Goal: Transaction & Acquisition: Book appointment/travel/reservation

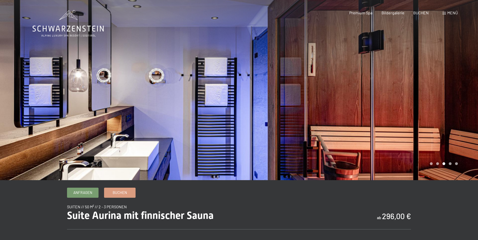
click at [323, 155] on div at bounding box center [358, 90] width 239 height 180
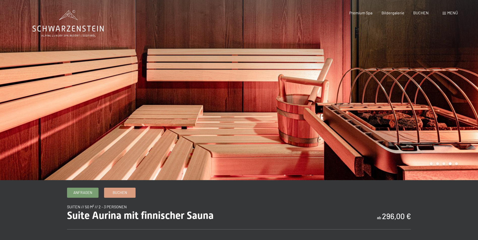
click at [323, 155] on div at bounding box center [358, 90] width 239 height 180
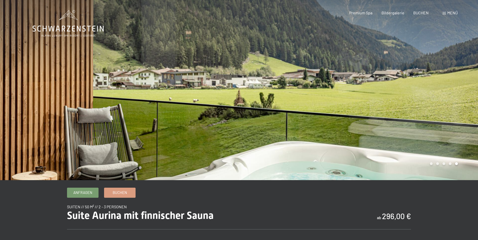
click at [323, 155] on div at bounding box center [358, 90] width 239 height 180
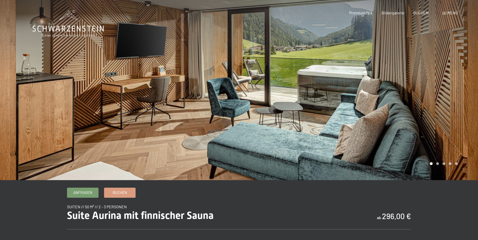
click at [323, 155] on div at bounding box center [358, 90] width 239 height 180
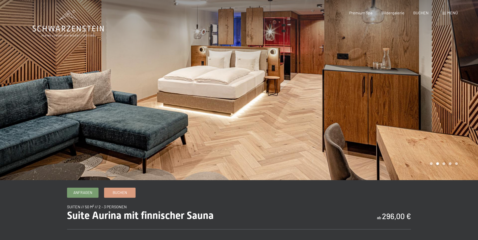
click at [323, 155] on div at bounding box center [358, 90] width 239 height 180
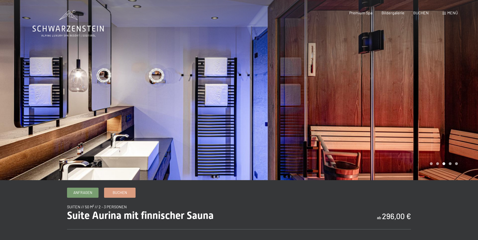
click at [323, 155] on div at bounding box center [358, 90] width 239 height 180
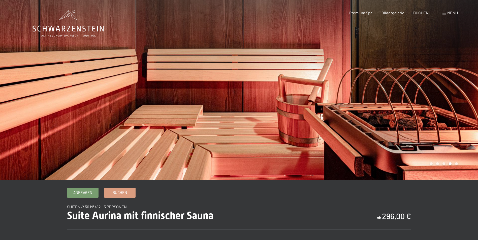
click at [323, 155] on div at bounding box center [358, 90] width 239 height 180
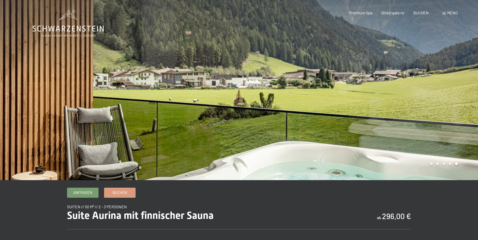
click at [323, 155] on div at bounding box center [358, 90] width 239 height 180
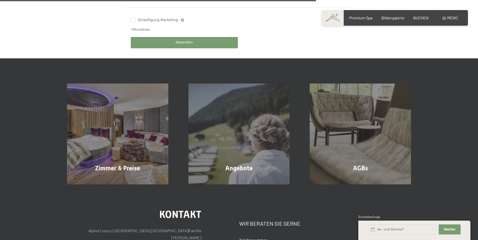
scroll to position [302, 0]
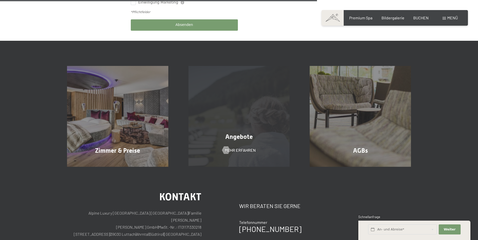
click at [247, 121] on div "Angebote Mehr erfahren" at bounding box center [238, 116] width 121 height 101
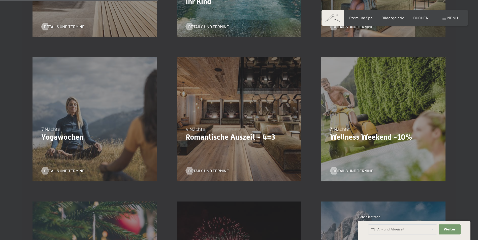
scroll to position [403, 0]
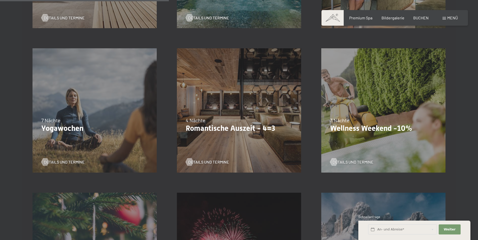
click at [246, 128] on p "Romantische Auszeit - 4=3" at bounding box center [239, 128] width 107 height 9
click at [190, 161] on div at bounding box center [189, 162] width 4 height 8
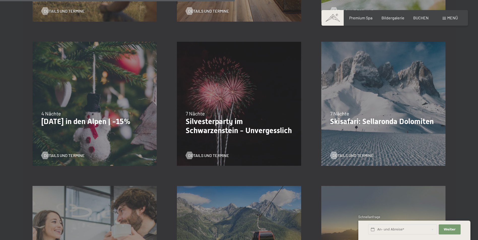
scroll to position [579, 0]
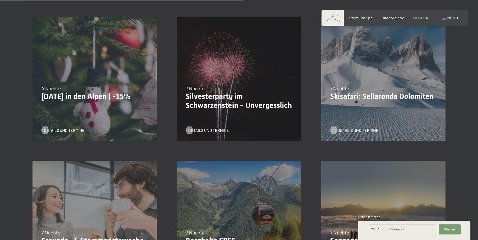
click at [359, 130] on span "Details und Termine" at bounding box center [357, 131] width 41 height 6
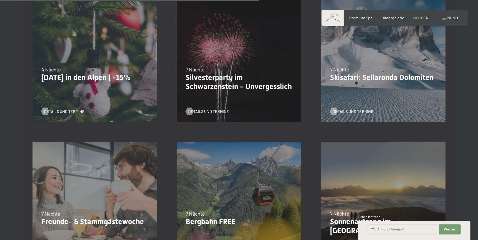
scroll to position [680, 0]
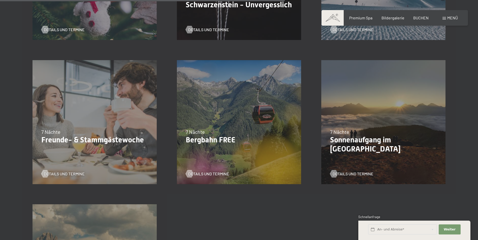
click at [265, 135] on div "7 Nächte" at bounding box center [239, 131] width 107 height 7
click at [198, 175] on span "Details und Termine" at bounding box center [213, 174] width 41 height 6
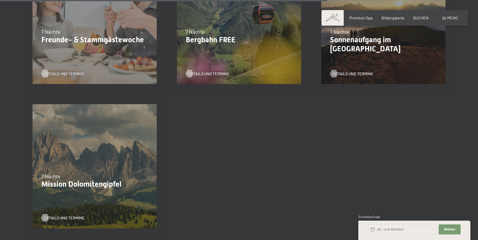
scroll to position [781, 0]
click at [53, 216] on span "Details und Termine" at bounding box center [69, 218] width 41 height 6
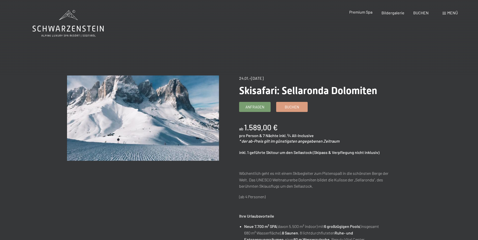
click at [361, 11] on span "Premium Spa" at bounding box center [360, 12] width 23 height 5
click at [394, 12] on span "Bildergalerie" at bounding box center [392, 12] width 23 height 5
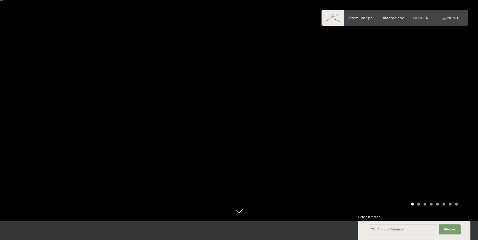
scroll to position [25, 0]
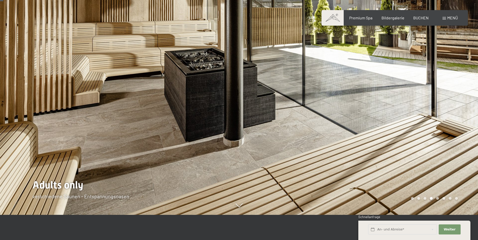
click at [344, 100] on div at bounding box center [358, 95] width 239 height 240
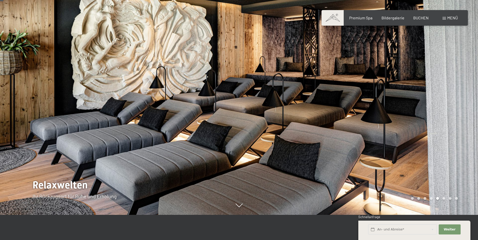
click at [344, 100] on div at bounding box center [358, 95] width 239 height 240
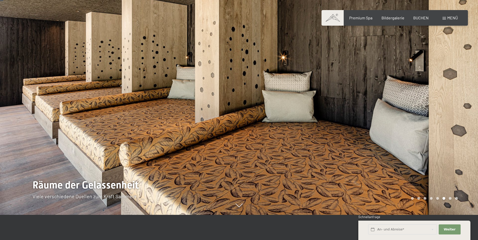
click at [344, 100] on div at bounding box center [358, 95] width 239 height 240
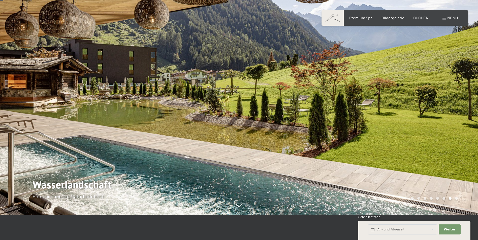
click at [344, 100] on div at bounding box center [358, 95] width 239 height 240
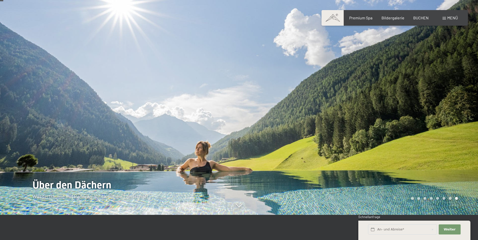
click at [344, 100] on div at bounding box center [358, 95] width 239 height 240
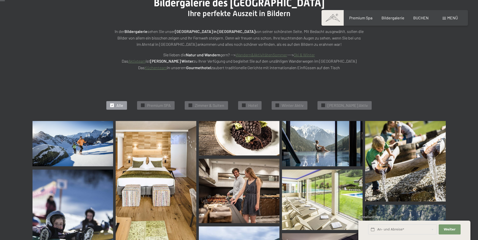
scroll to position [76, 0]
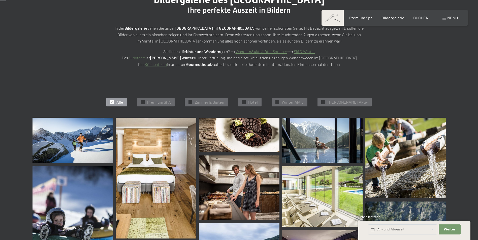
click at [74, 146] on img at bounding box center [72, 140] width 81 height 45
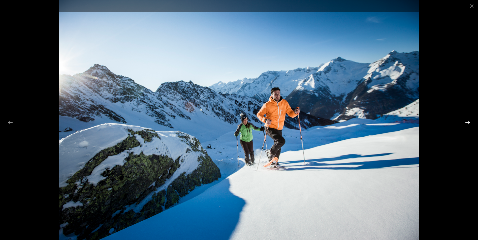
click at [468, 122] on button "Next slide" at bounding box center [467, 123] width 11 height 10
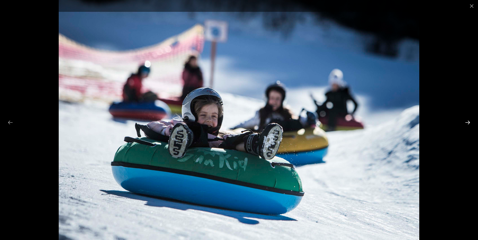
click at [468, 122] on button "Next slide" at bounding box center [467, 123] width 11 height 10
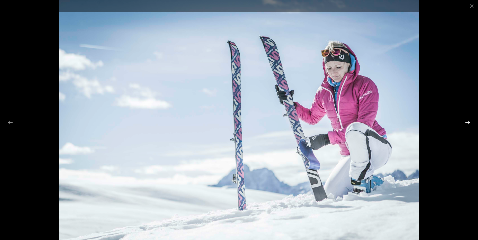
click at [468, 122] on button "Next slide" at bounding box center [467, 123] width 11 height 10
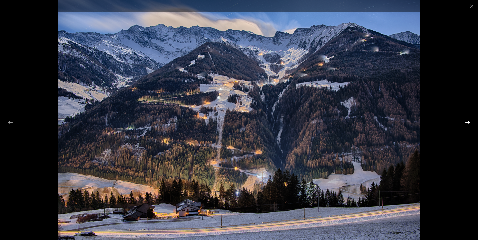
click at [467, 120] on button "Next slide" at bounding box center [467, 123] width 11 height 10
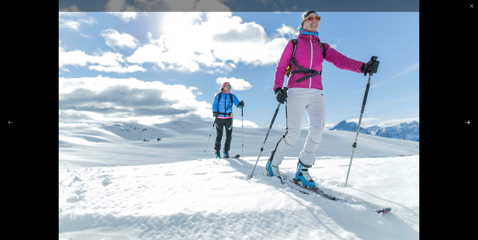
click at [467, 120] on button "Next slide" at bounding box center [467, 123] width 11 height 10
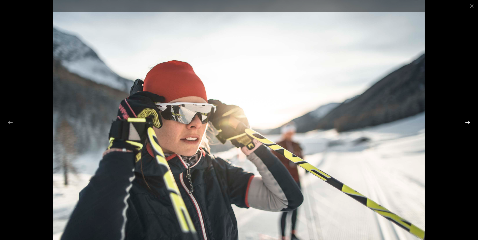
click at [467, 120] on button "Next slide" at bounding box center [467, 123] width 11 height 10
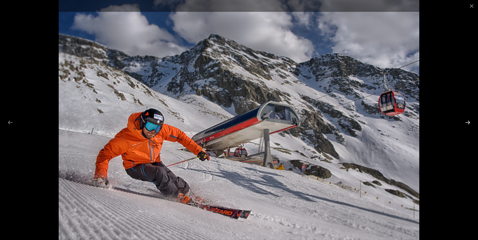
click at [467, 120] on button "Next slide" at bounding box center [467, 123] width 11 height 10
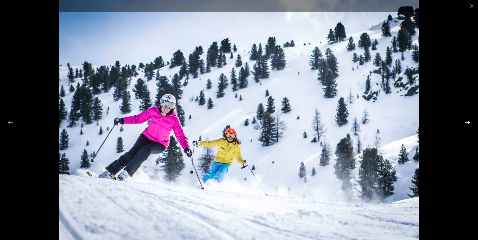
click at [467, 120] on button "Next slide" at bounding box center [467, 123] width 11 height 10
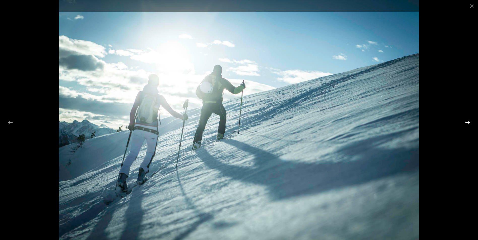
click at [467, 120] on button "Next slide" at bounding box center [467, 123] width 11 height 10
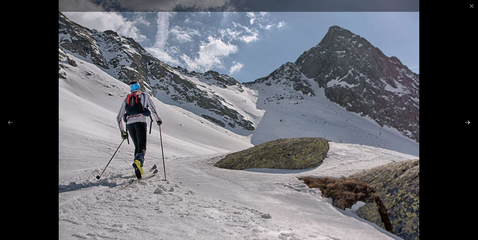
click at [467, 120] on button "Next slide" at bounding box center [467, 123] width 11 height 10
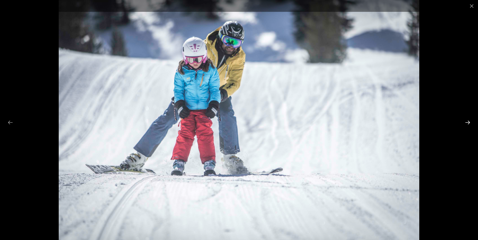
click at [467, 120] on button "Next slide" at bounding box center [467, 123] width 11 height 10
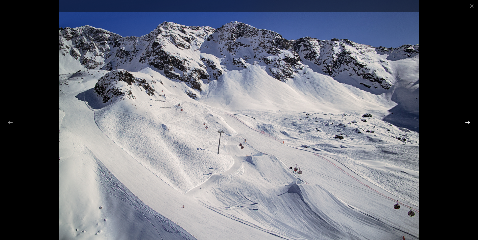
click at [467, 120] on button "Next slide" at bounding box center [467, 123] width 11 height 10
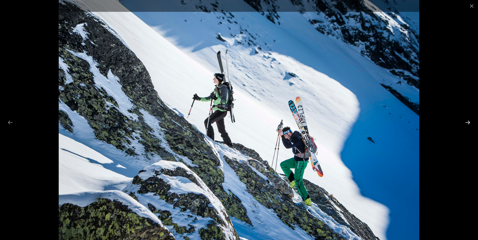
click at [467, 120] on button "Next slide" at bounding box center [467, 123] width 11 height 10
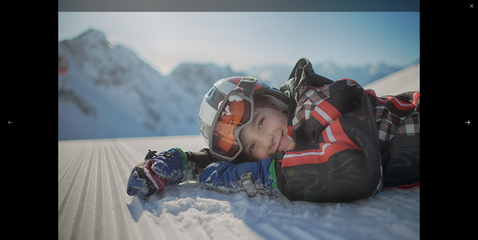
click at [467, 120] on button "Next slide" at bounding box center [467, 123] width 11 height 10
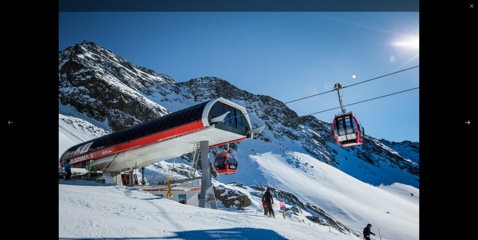
click at [467, 120] on button "Next slide" at bounding box center [467, 123] width 11 height 10
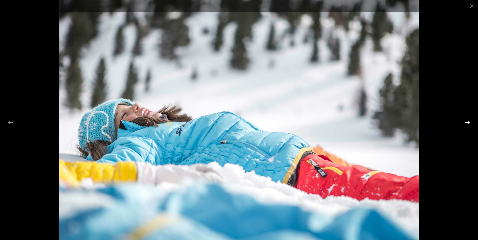
click at [467, 120] on button "Next slide" at bounding box center [467, 123] width 11 height 10
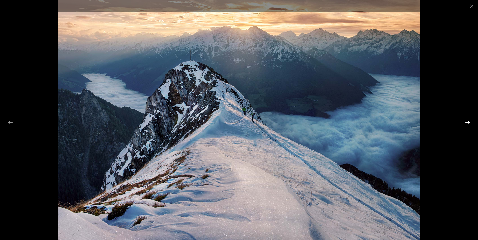
click at [467, 120] on button "Next slide" at bounding box center [467, 123] width 11 height 10
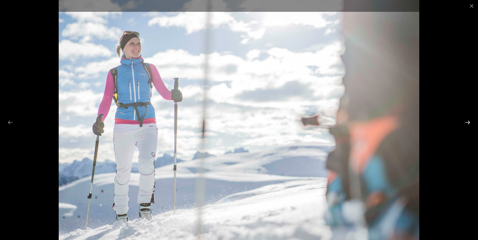
click at [467, 120] on button "Next slide" at bounding box center [467, 123] width 11 height 10
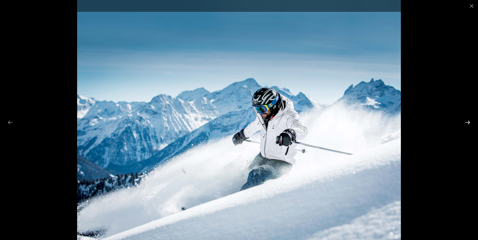
click at [467, 120] on button "Next slide" at bounding box center [467, 123] width 11 height 10
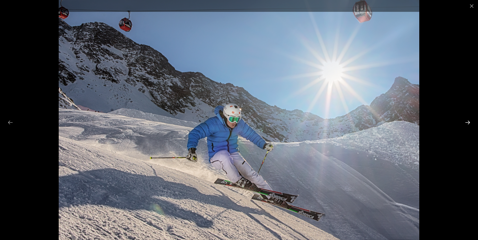
click at [467, 120] on button "Next slide" at bounding box center [467, 123] width 11 height 10
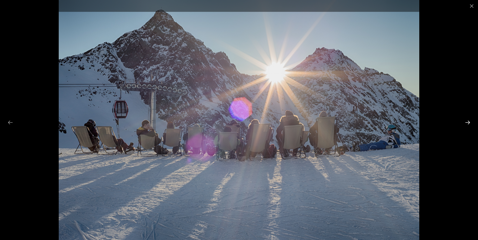
click at [467, 120] on button "Next slide" at bounding box center [467, 123] width 11 height 10
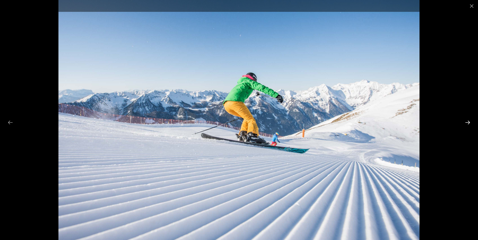
click at [467, 120] on button "Next slide" at bounding box center [467, 123] width 11 height 10
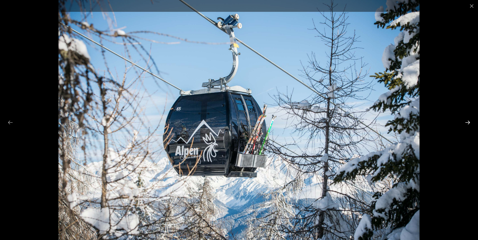
click at [467, 120] on button "Next slide" at bounding box center [467, 123] width 11 height 10
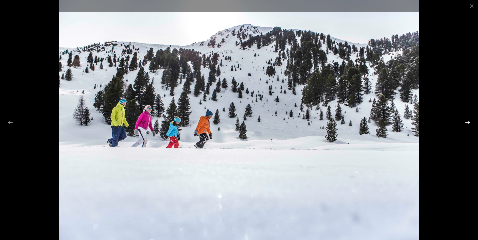
click at [467, 120] on button "Next slide" at bounding box center [467, 123] width 11 height 10
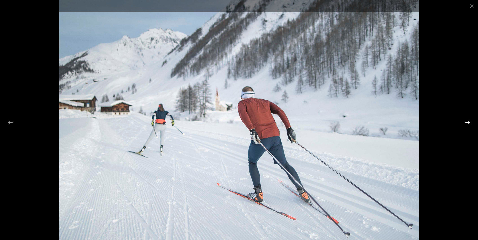
click at [467, 120] on button "Next slide" at bounding box center [467, 123] width 11 height 10
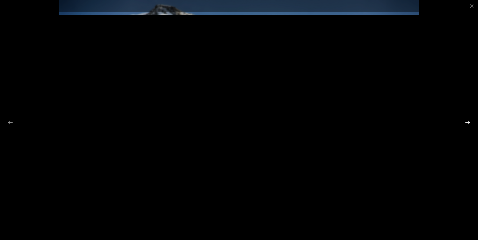
click at [467, 120] on button "Next slide" at bounding box center [467, 123] width 11 height 10
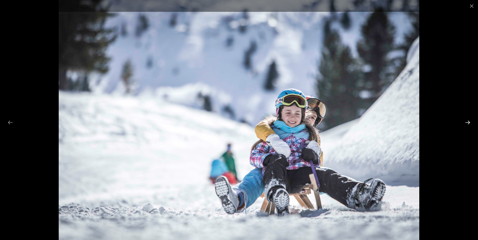
click at [467, 120] on button "Next slide" at bounding box center [467, 123] width 11 height 10
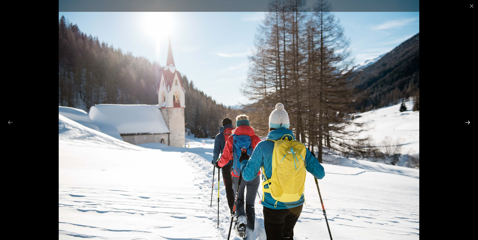
click at [467, 120] on button "Next slide" at bounding box center [467, 123] width 11 height 10
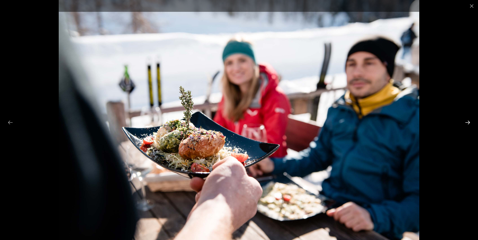
click at [467, 120] on button "Next slide" at bounding box center [467, 123] width 11 height 10
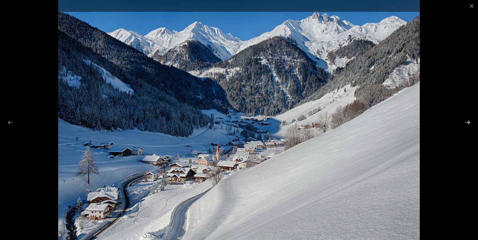
click at [467, 120] on button "Next slide" at bounding box center [467, 123] width 11 height 10
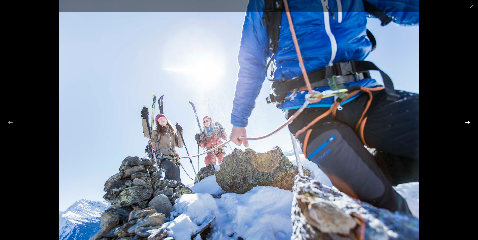
click at [467, 120] on button "Next slide" at bounding box center [467, 123] width 11 height 10
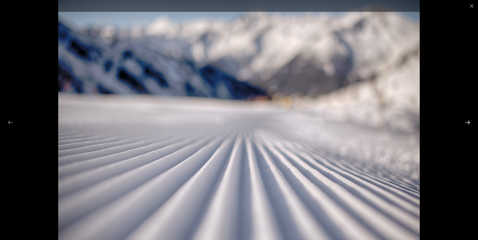
click at [467, 120] on button "Next slide" at bounding box center [467, 123] width 11 height 10
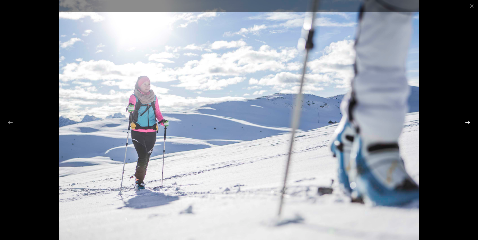
click at [467, 120] on button "Next slide" at bounding box center [467, 123] width 11 height 10
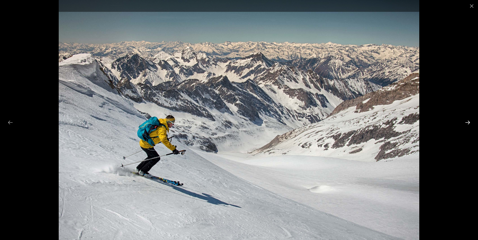
click at [467, 120] on button "Next slide" at bounding box center [467, 123] width 11 height 10
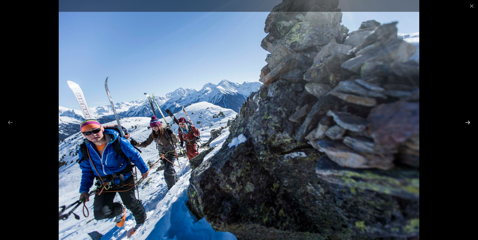
click at [467, 120] on button "Next slide" at bounding box center [467, 123] width 11 height 10
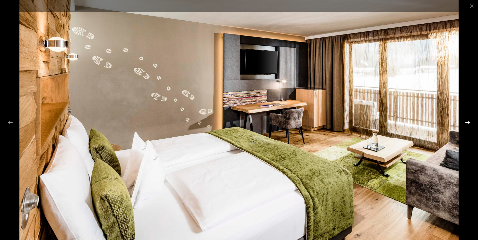
click at [467, 120] on button "Next slide" at bounding box center [467, 123] width 11 height 10
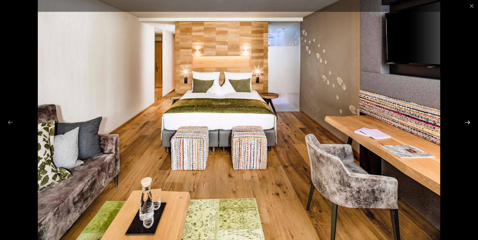
click at [467, 120] on button "Next slide" at bounding box center [467, 123] width 11 height 10
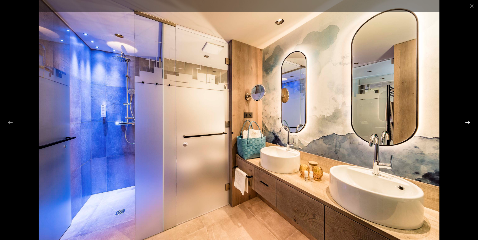
click at [467, 120] on button "Next slide" at bounding box center [467, 123] width 11 height 10
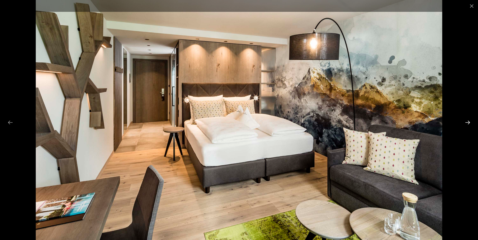
click at [467, 120] on button "Next slide" at bounding box center [467, 123] width 11 height 10
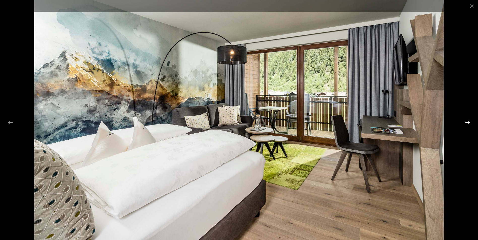
click at [468, 120] on button "Next slide" at bounding box center [467, 123] width 11 height 10
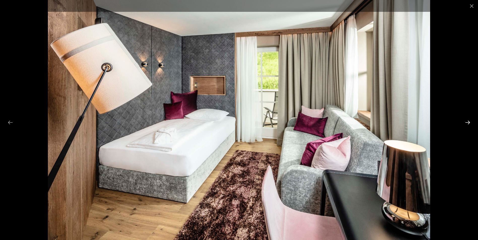
click at [468, 120] on button "Next slide" at bounding box center [467, 123] width 11 height 10
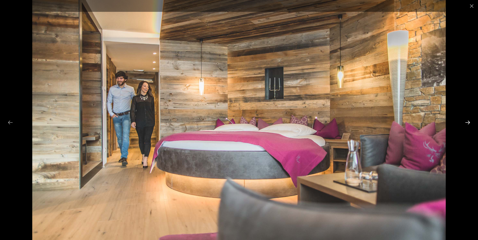
click at [468, 120] on button "Next slide" at bounding box center [467, 123] width 11 height 10
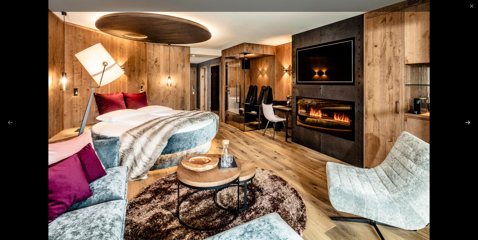
click at [468, 120] on button "Next slide" at bounding box center [467, 123] width 11 height 10
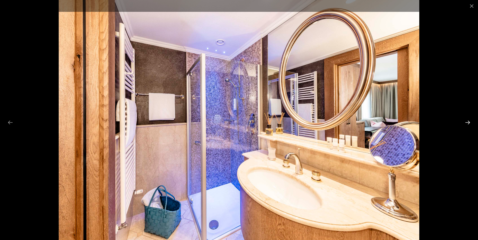
click at [468, 120] on button "Next slide" at bounding box center [467, 123] width 11 height 10
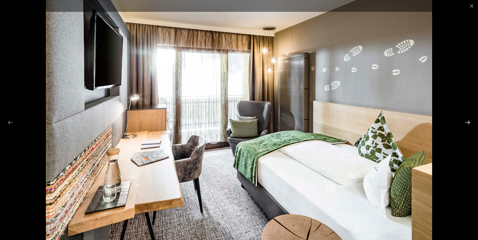
click at [468, 121] on button "Next slide" at bounding box center [467, 123] width 11 height 10
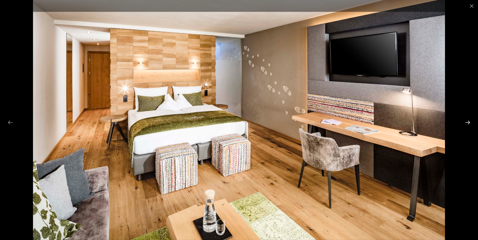
click at [468, 121] on button "Next slide" at bounding box center [467, 123] width 11 height 10
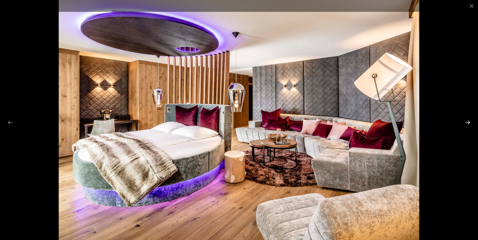
click at [468, 121] on button "Next slide" at bounding box center [467, 123] width 11 height 10
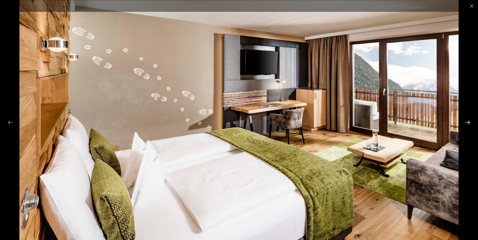
click at [468, 121] on button "Next slide" at bounding box center [467, 123] width 11 height 10
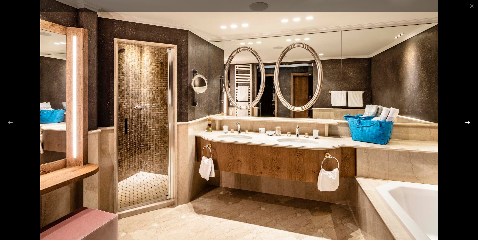
click at [468, 121] on button "Next slide" at bounding box center [467, 123] width 11 height 10
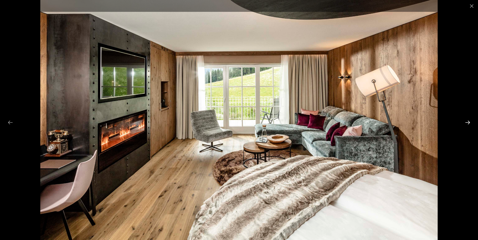
click at [468, 121] on button "Next slide" at bounding box center [467, 123] width 11 height 10
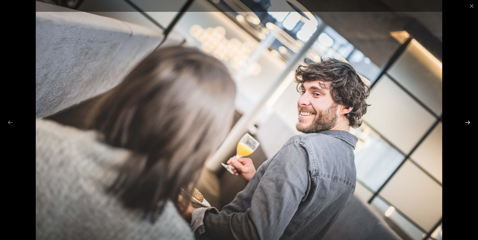
click at [468, 121] on button "Next slide" at bounding box center [467, 123] width 11 height 10
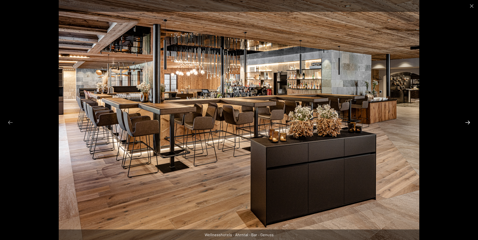
click at [468, 121] on button "Next slide" at bounding box center [467, 123] width 11 height 10
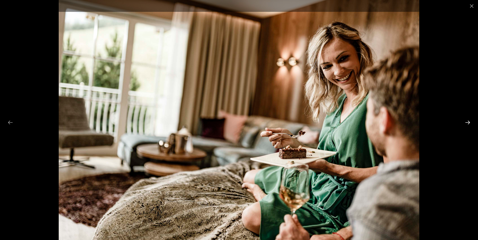
click at [468, 121] on button "Next slide" at bounding box center [467, 123] width 11 height 10
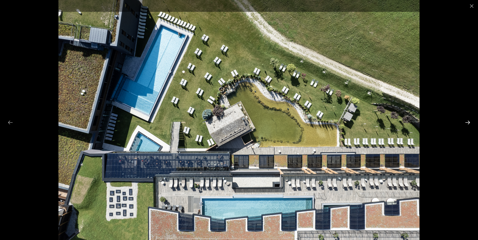
click at [468, 121] on button "Next slide" at bounding box center [467, 123] width 11 height 10
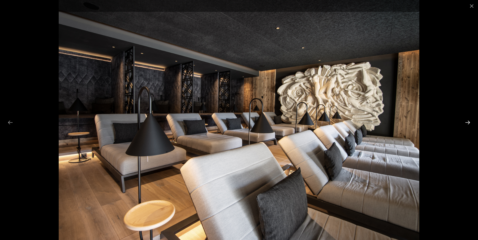
click at [468, 121] on button "Next slide" at bounding box center [467, 123] width 11 height 10
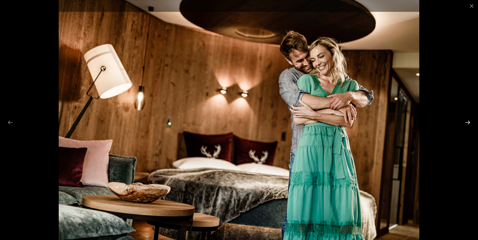
click at [468, 121] on button "Next slide" at bounding box center [467, 123] width 11 height 10
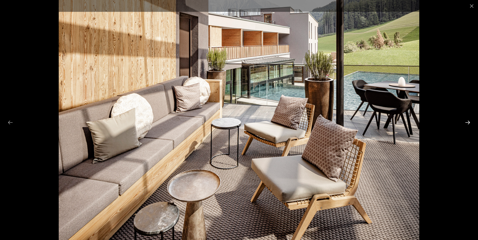
click at [468, 121] on button "Next slide" at bounding box center [467, 123] width 11 height 10
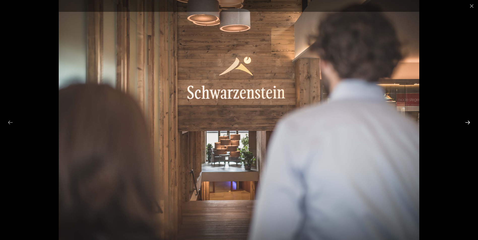
click at [468, 121] on button "Next slide" at bounding box center [467, 123] width 11 height 10
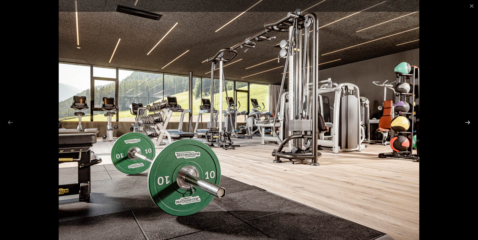
click at [468, 121] on button "Next slide" at bounding box center [467, 123] width 11 height 10
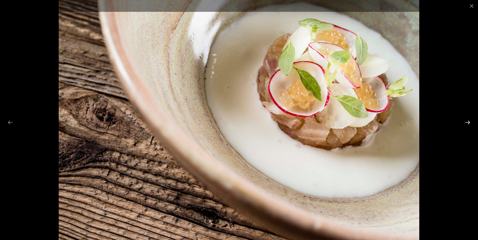
click at [468, 121] on button "Next slide" at bounding box center [467, 123] width 11 height 10
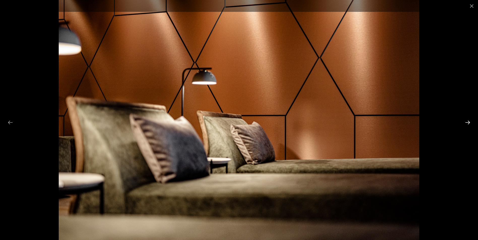
click at [468, 121] on button "Next slide" at bounding box center [467, 123] width 11 height 10
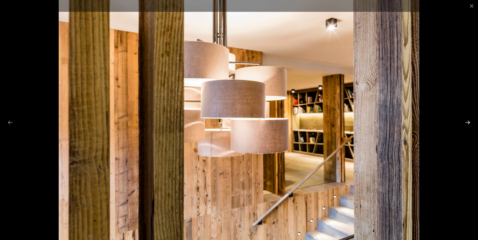
click at [468, 121] on button "Next slide" at bounding box center [467, 123] width 11 height 10
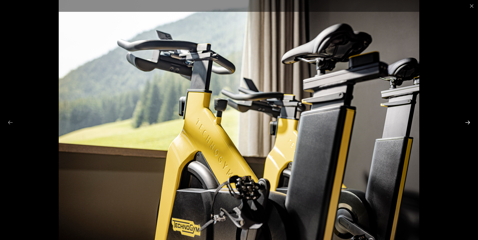
click at [468, 121] on button "Next slide" at bounding box center [467, 123] width 11 height 10
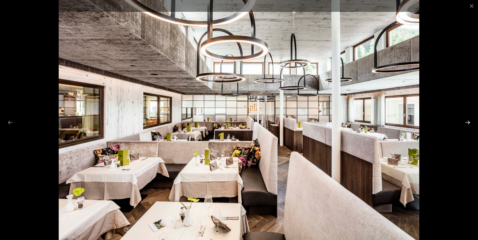
click at [468, 121] on button "Next slide" at bounding box center [467, 123] width 11 height 10
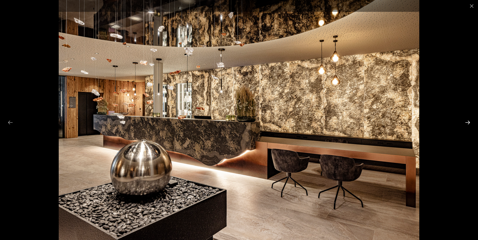
click at [468, 121] on button "Next slide" at bounding box center [467, 123] width 11 height 10
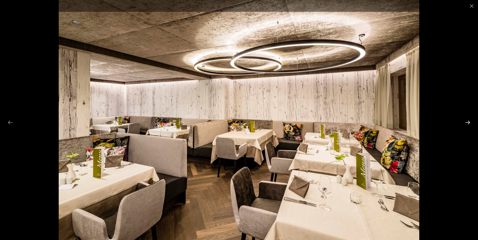
click at [468, 121] on button "Next slide" at bounding box center [467, 123] width 11 height 10
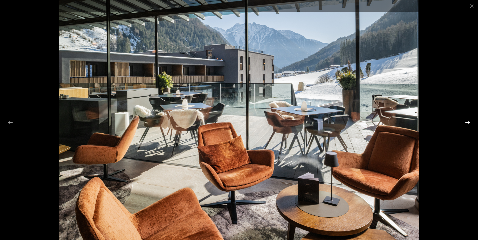
click at [468, 121] on button "Next slide" at bounding box center [467, 123] width 11 height 10
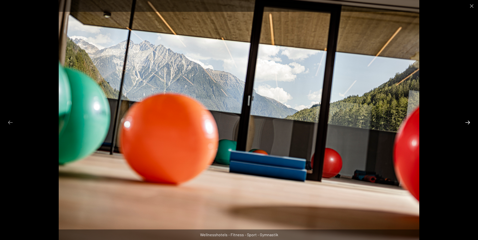
click at [468, 121] on button "Next slide" at bounding box center [467, 123] width 11 height 10
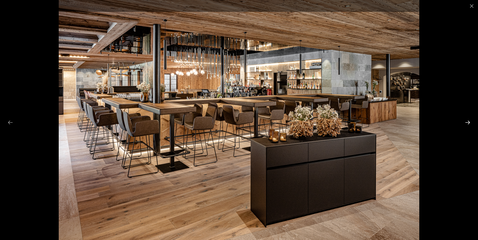
click at [469, 121] on button "Next slide" at bounding box center [467, 123] width 11 height 10
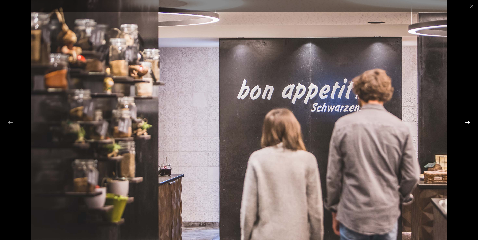
click at [469, 121] on button "Next slide" at bounding box center [467, 123] width 11 height 10
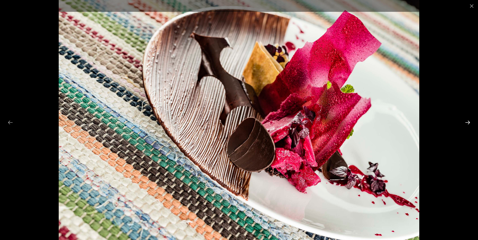
click at [469, 121] on button "Next slide" at bounding box center [467, 123] width 11 height 10
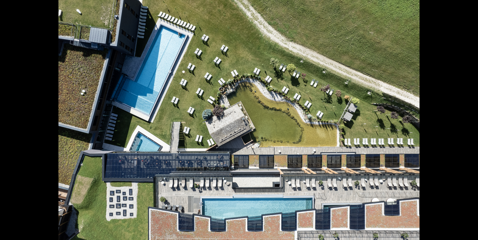
click at [469, 121] on button "Next slide" at bounding box center [470, 123] width 11 height 10
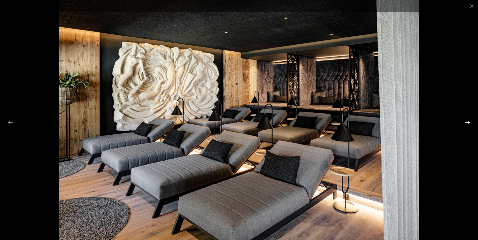
click at [469, 121] on button "Next slide" at bounding box center [467, 123] width 11 height 10
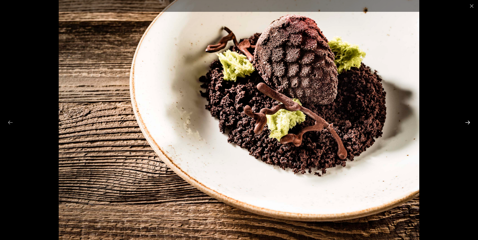
click at [469, 121] on button "Next slide" at bounding box center [467, 123] width 11 height 10
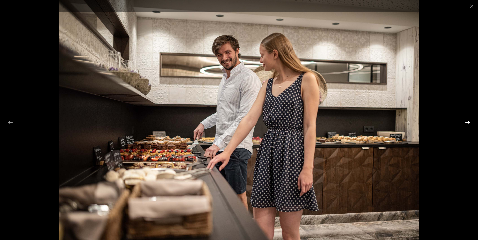
click at [469, 121] on button "Next slide" at bounding box center [467, 123] width 11 height 10
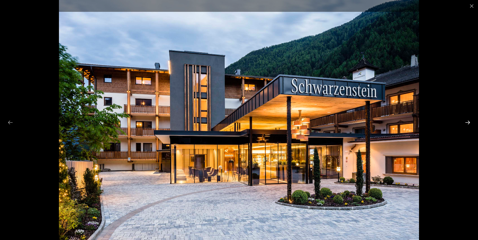
click at [469, 121] on button "Next slide" at bounding box center [467, 123] width 11 height 10
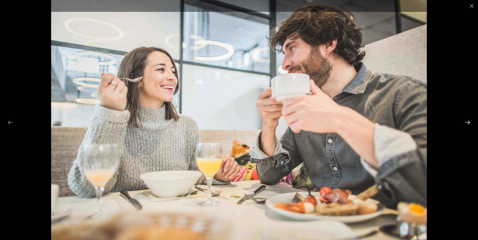
click at [469, 121] on button "Next slide" at bounding box center [467, 123] width 11 height 10
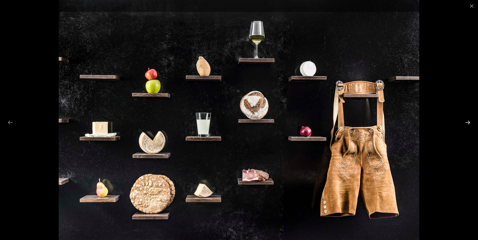
click at [469, 121] on button "Next slide" at bounding box center [467, 123] width 11 height 10
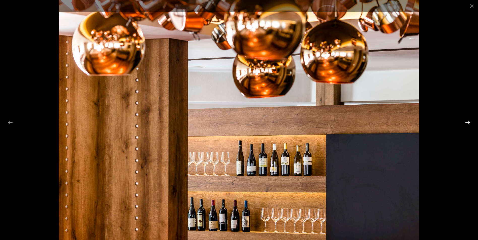
click at [469, 121] on button "Next slide" at bounding box center [467, 123] width 11 height 10
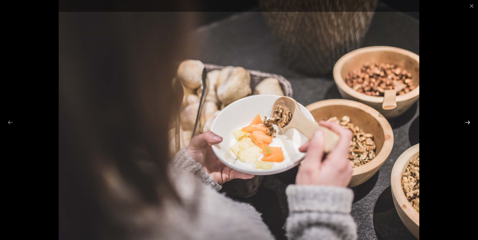
click at [469, 121] on button "Next slide" at bounding box center [467, 123] width 11 height 10
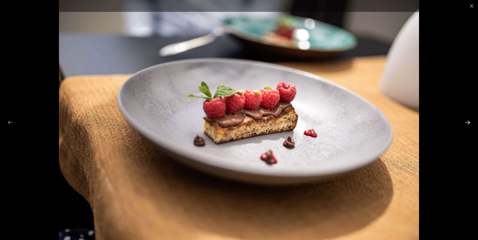
click at [469, 121] on button "Next slide" at bounding box center [467, 123] width 11 height 10
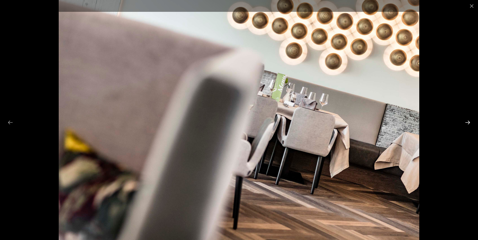
click at [469, 121] on button "Next slide" at bounding box center [467, 123] width 11 height 10
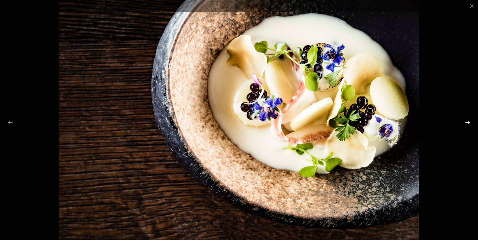
click at [469, 121] on button "Next slide" at bounding box center [467, 123] width 11 height 10
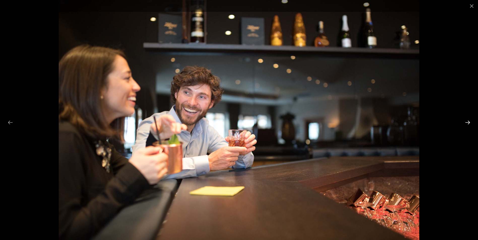
click at [469, 121] on button "Next slide" at bounding box center [467, 123] width 11 height 10
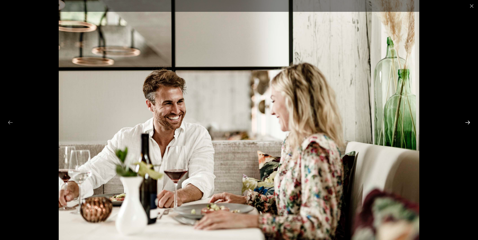
click at [469, 121] on button "Next slide" at bounding box center [467, 123] width 11 height 10
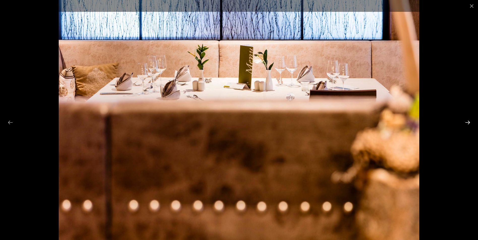
click at [469, 121] on button "Next slide" at bounding box center [467, 123] width 11 height 10
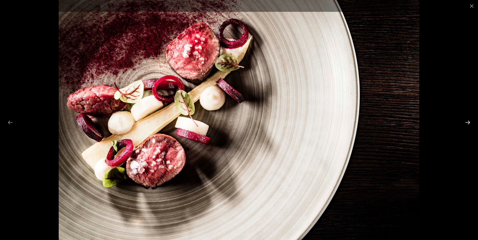
click at [469, 121] on button "Next slide" at bounding box center [467, 123] width 11 height 10
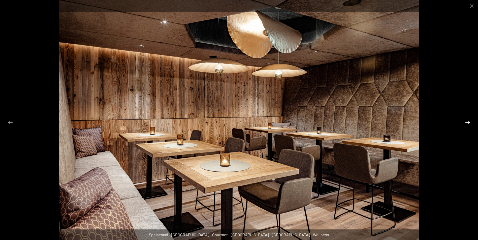
click at [469, 121] on button "Next slide" at bounding box center [467, 123] width 11 height 10
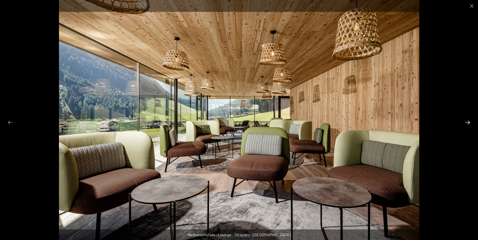
click at [469, 121] on button "Next slide" at bounding box center [467, 123] width 11 height 10
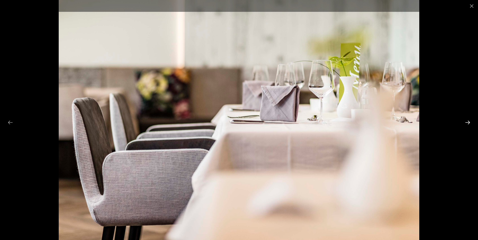
click at [469, 121] on button "Next slide" at bounding box center [467, 123] width 11 height 10
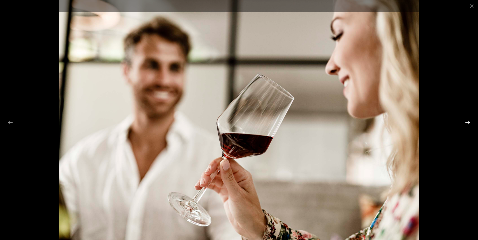
click at [469, 121] on button "Next slide" at bounding box center [467, 123] width 11 height 10
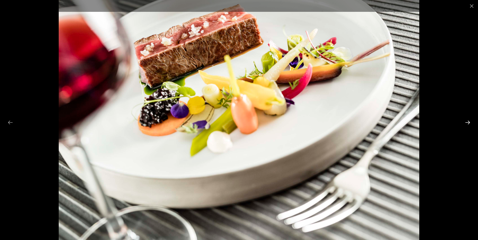
click at [469, 121] on button "Next slide" at bounding box center [467, 123] width 11 height 10
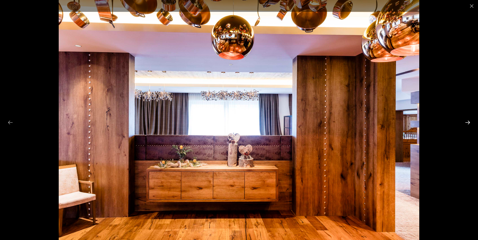
click at [469, 121] on button "Next slide" at bounding box center [467, 123] width 11 height 10
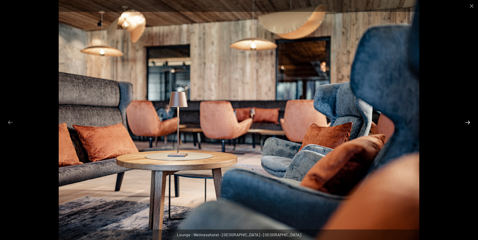
click at [469, 121] on button "Next slide" at bounding box center [467, 123] width 11 height 10
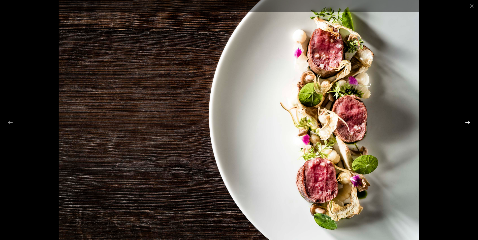
click at [469, 121] on button "Next slide" at bounding box center [467, 123] width 11 height 10
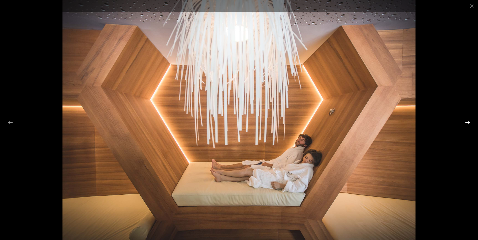
click at [469, 121] on button "Next slide" at bounding box center [467, 123] width 11 height 10
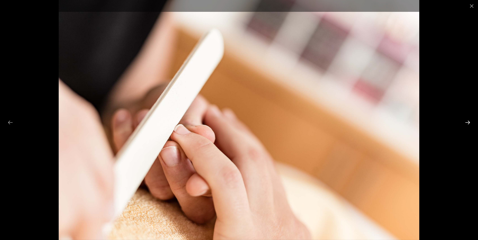
click at [469, 121] on button "Next slide" at bounding box center [467, 123] width 11 height 10
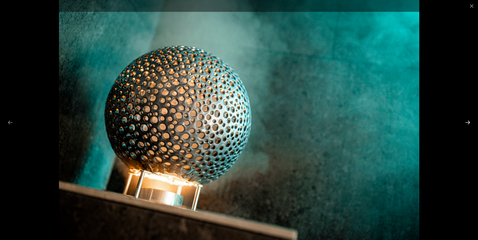
click at [469, 121] on button "Next slide" at bounding box center [467, 123] width 11 height 10
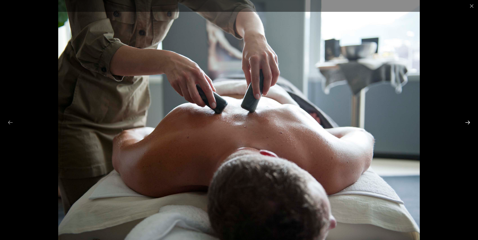
click at [469, 121] on button "Next slide" at bounding box center [467, 123] width 11 height 10
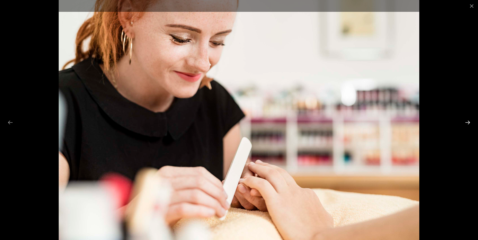
click at [469, 121] on button "Next slide" at bounding box center [467, 123] width 11 height 10
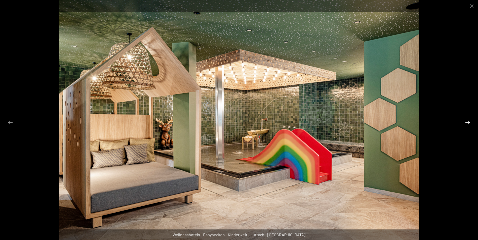
click at [469, 121] on button "Next slide" at bounding box center [467, 123] width 11 height 10
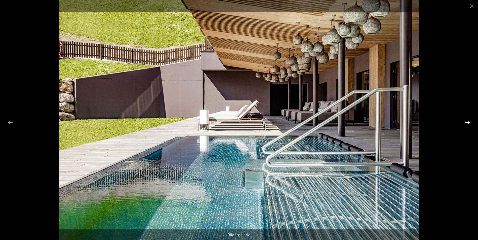
click at [469, 121] on button "Next slide" at bounding box center [467, 123] width 11 height 10
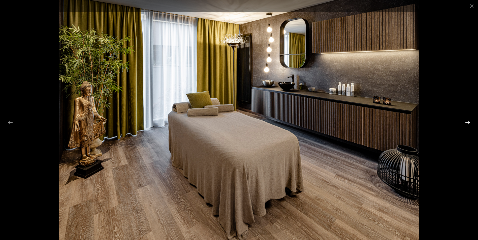
click at [469, 121] on button "Next slide" at bounding box center [467, 123] width 11 height 10
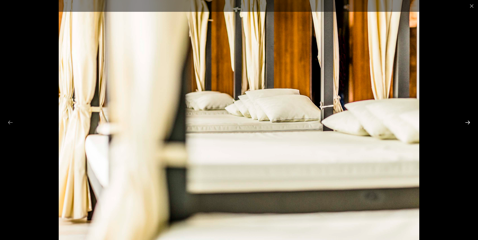
click at [469, 121] on button "Next slide" at bounding box center [467, 123] width 11 height 10
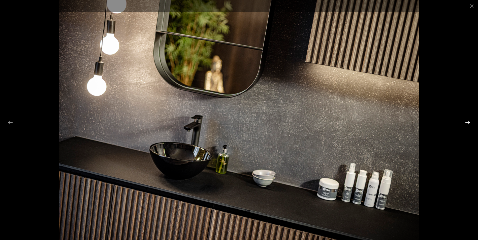
click at [469, 121] on button "Next slide" at bounding box center [467, 123] width 11 height 10
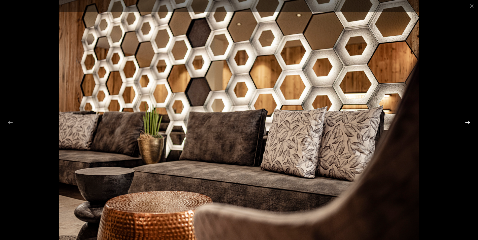
click at [469, 121] on button "Next slide" at bounding box center [467, 123] width 11 height 10
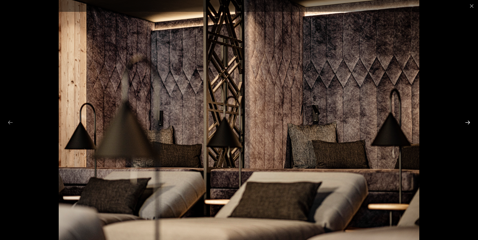
click at [469, 121] on button "Next slide" at bounding box center [467, 123] width 11 height 10
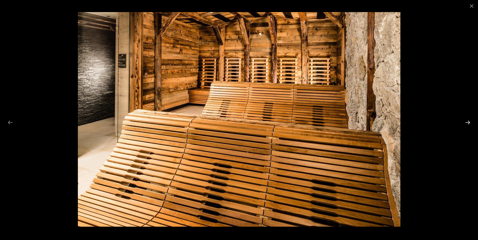
click at [469, 121] on button "Next slide" at bounding box center [467, 123] width 11 height 10
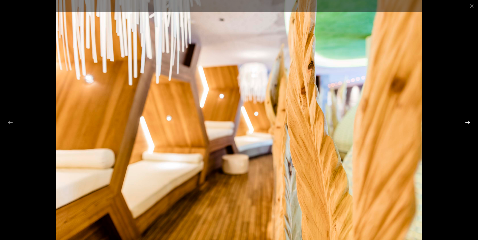
click at [469, 121] on button "Next slide" at bounding box center [467, 123] width 11 height 10
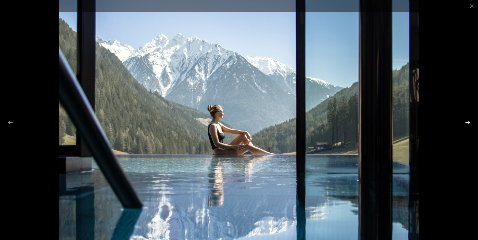
click at [469, 121] on button "Next slide" at bounding box center [467, 123] width 11 height 10
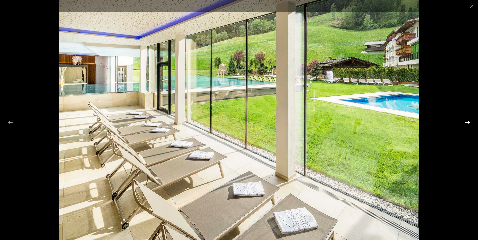
click at [469, 121] on button "Next slide" at bounding box center [467, 123] width 11 height 10
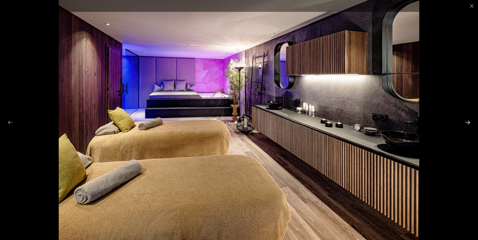
click at [469, 121] on button "Next slide" at bounding box center [467, 123] width 11 height 10
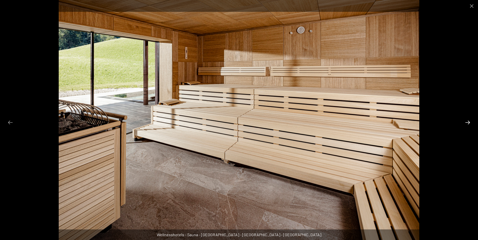
click at [469, 121] on button "Next slide" at bounding box center [467, 123] width 11 height 10
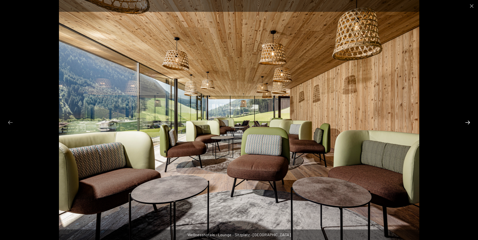
click at [468, 120] on button "Next slide" at bounding box center [467, 123] width 11 height 10
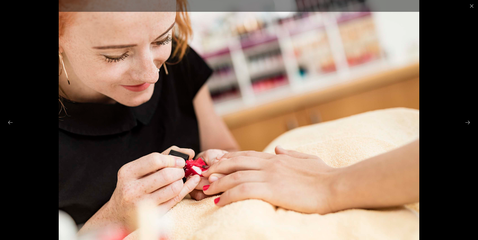
click at [462, 126] on div at bounding box center [239, 120] width 478 height 240
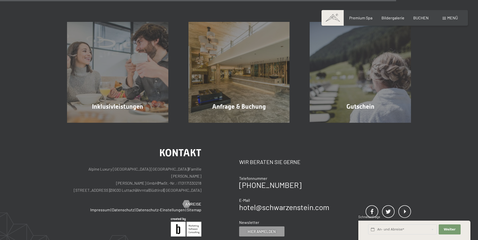
scroll to position [529, 0]
